Goal: Manage account settings

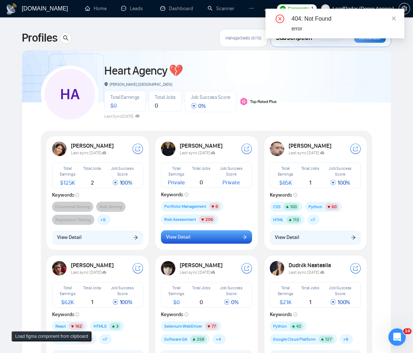
click at [197, 238] on button "View Detail" at bounding box center [206, 237] width 91 height 14
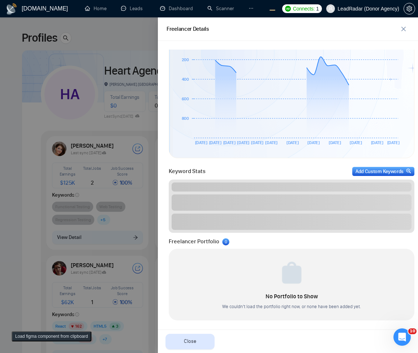
scroll to position [204, 0]
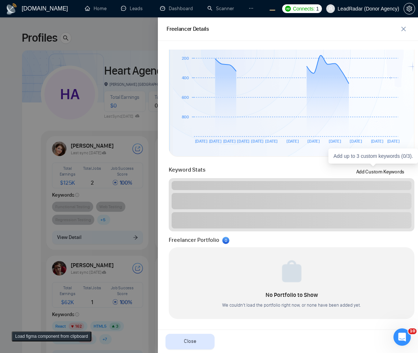
click at [357, 168] on div "Add Custom Keywords" at bounding box center [385, 172] width 56 height 8
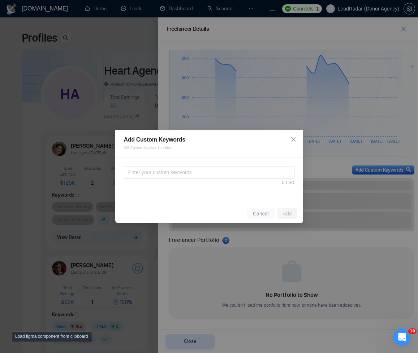
click at [261, 211] on span "Cancel" at bounding box center [261, 213] width 16 height 8
